Goal: Task Accomplishment & Management: Manage account settings

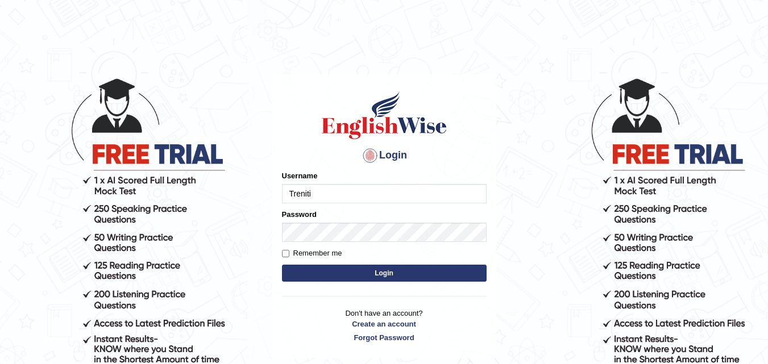
type input "Treniti"
click at [351, 271] on button "Login" at bounding box center [384, 273] width 205 height 17
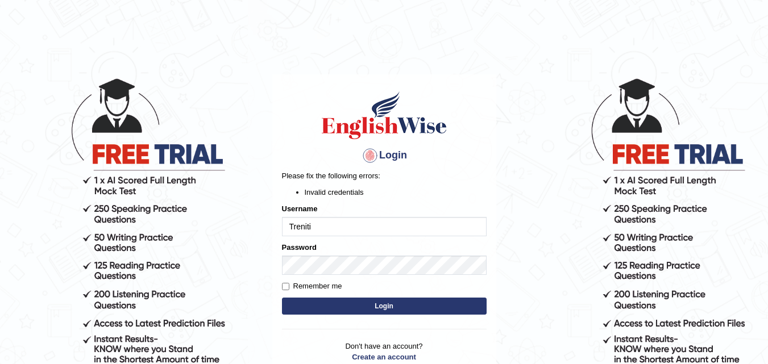
click at [317, 226] on input "Treniti" at bounding box center [384, 226] width 205 height 19
click at [370, 307] on button "Login" at bounding box center [384, 306] width 205 height 17
